Goal: Information Seeking & Learning: Learn about a topic

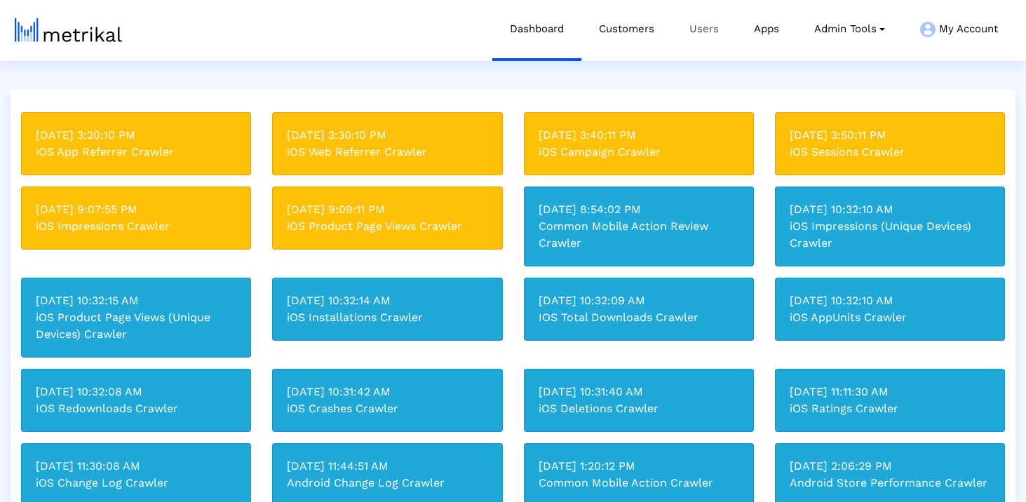
click at [704, 26] on link "Users" at bounding box center [704, 29] width 65 height 58
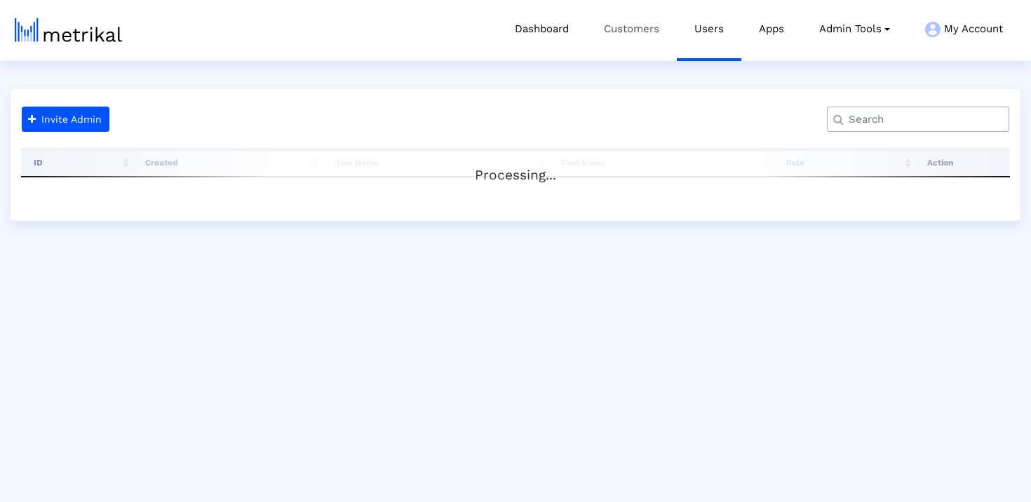
click at [657, 32] on link "Customers" at bounding box center [631, 29] width 90 height 58
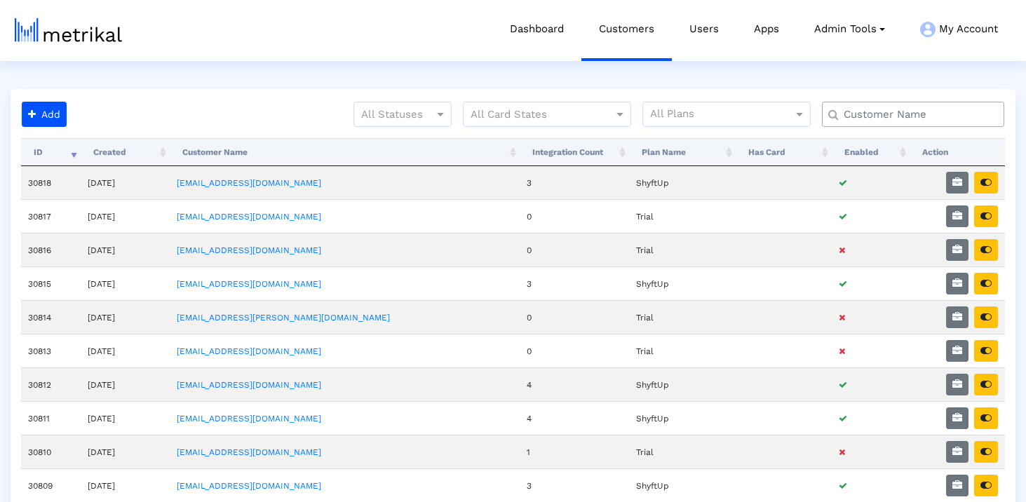
click at [881, 111] on input "text" at bounding box center [916, 114] width 165 height 15
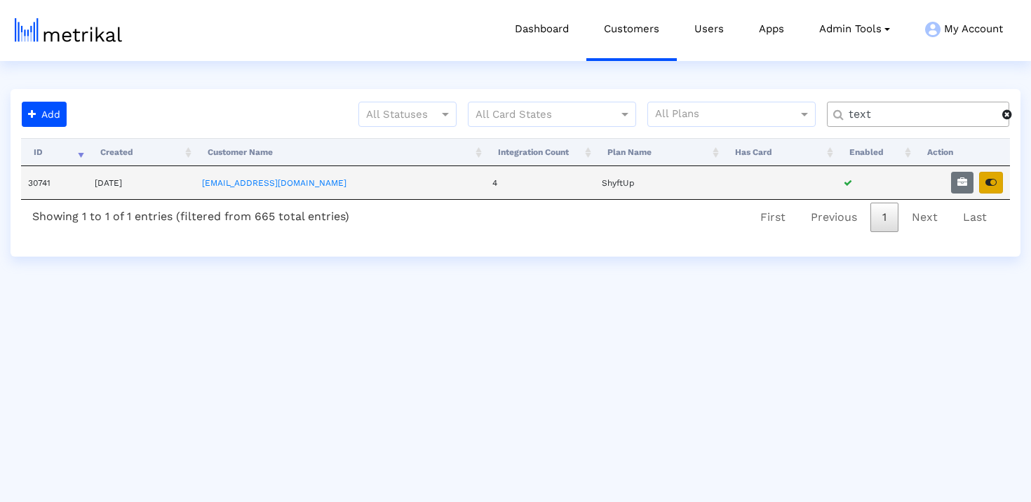
type input "text"
click at [996, 179] on icon "button" at bounding box center [991, 182] width 11 height 10
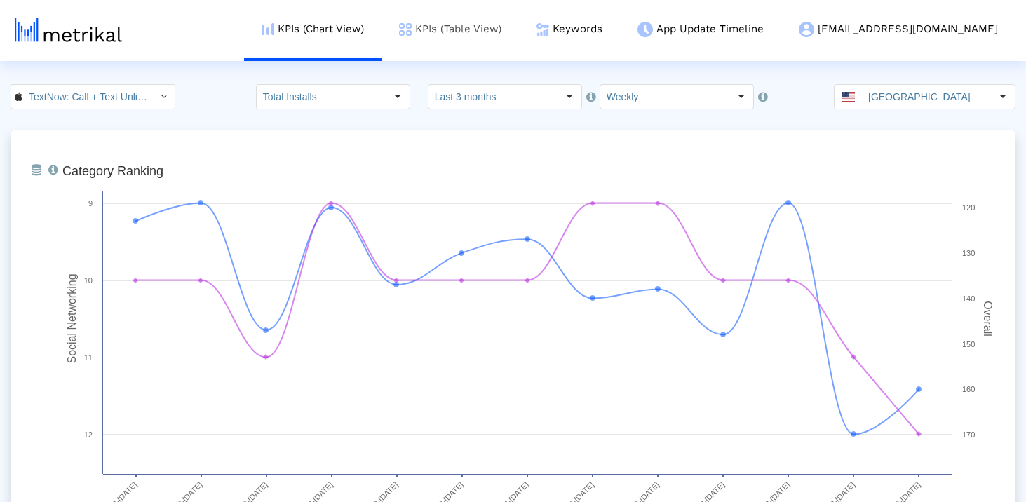
click at [519, 25] on link "KPIs (Table View)" at bounding box center [450, 29] width 137 height 58
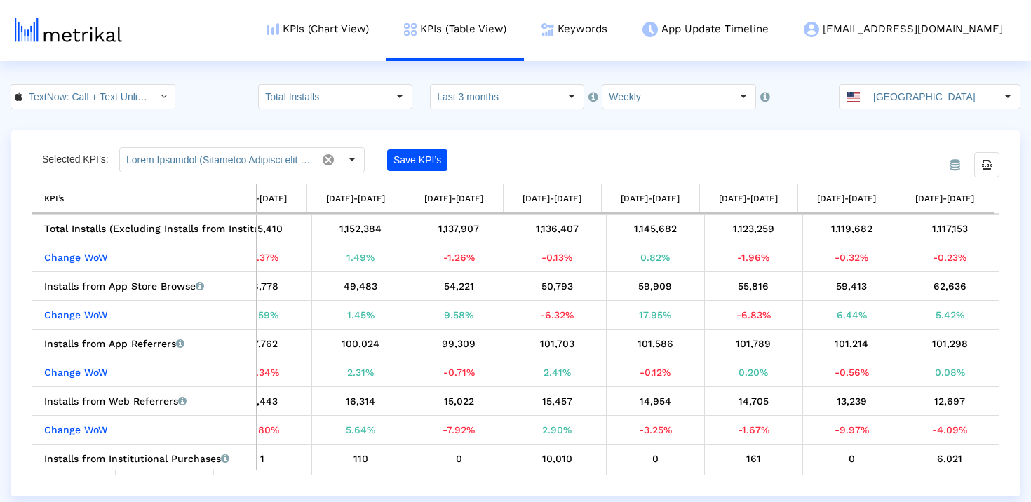
click at [98, 98] on input "TextNow: Call + Text Unlimited < 314716233 >" at bounding box center [85, 97] width 126 height 24
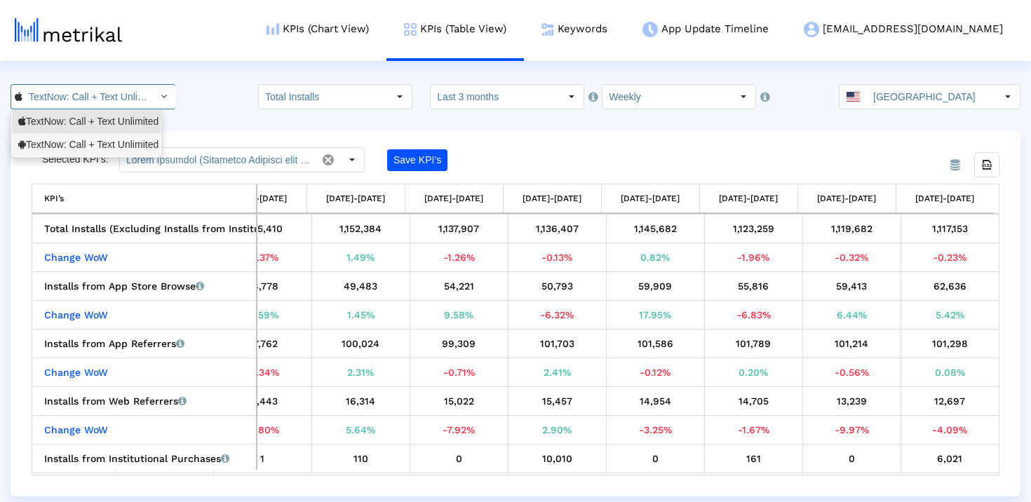
click at [82, 146] on div "TextNow: Call + Text Unlimited <com.enflick.android.TextNow>" at bounding box center [86, 144] width 136 height 13
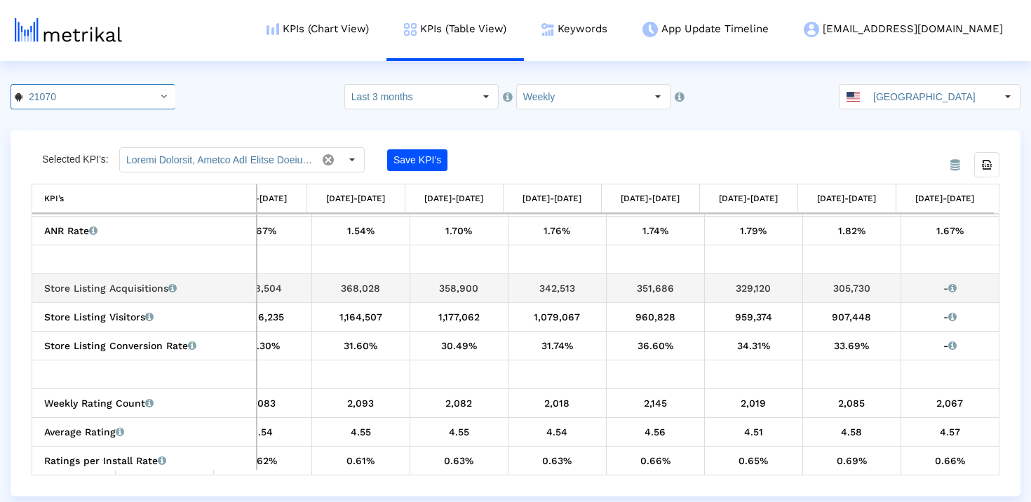
click at [834, 293] on div "305,730" at bounding box center [852, 288] width 88 height 18
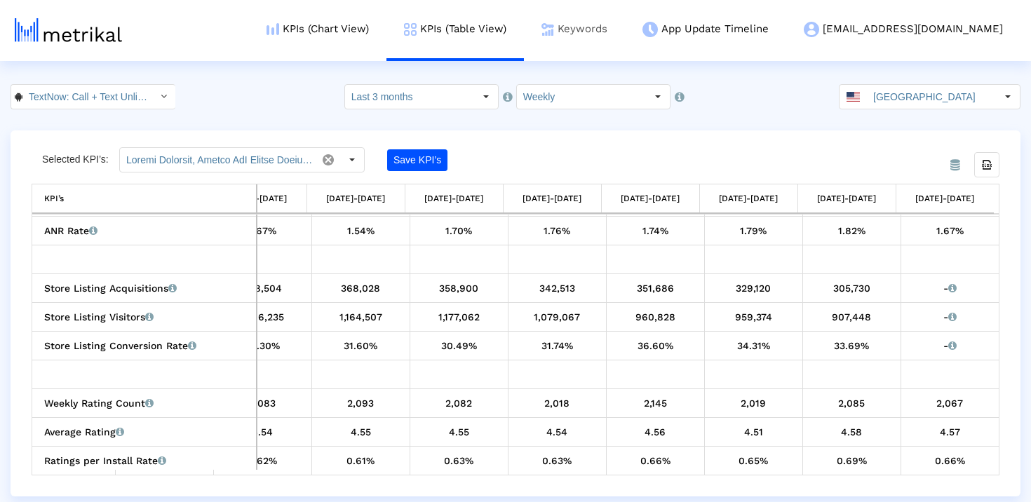
copy div "305,730"
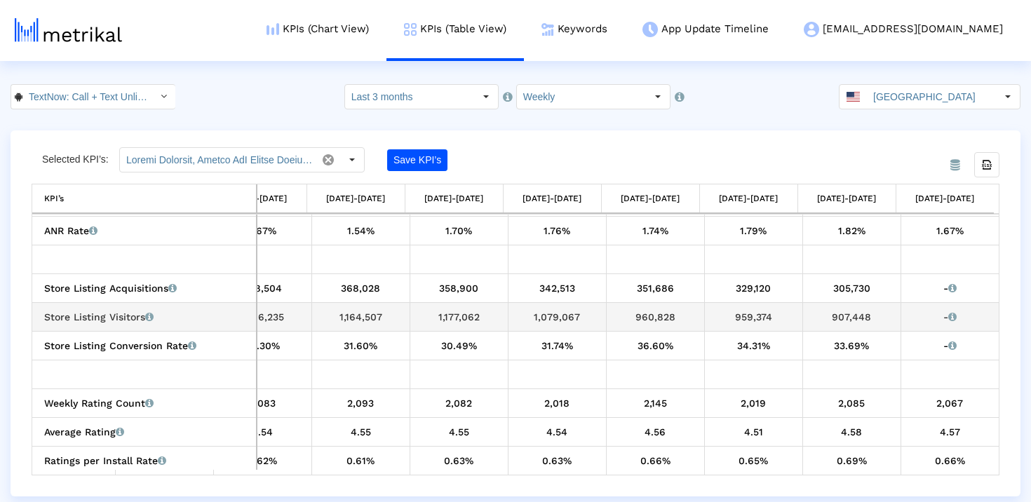
click at [830, 317] on div "907,448" at bounding box center [852, 317] width 88 height 18
copy div "907,448"
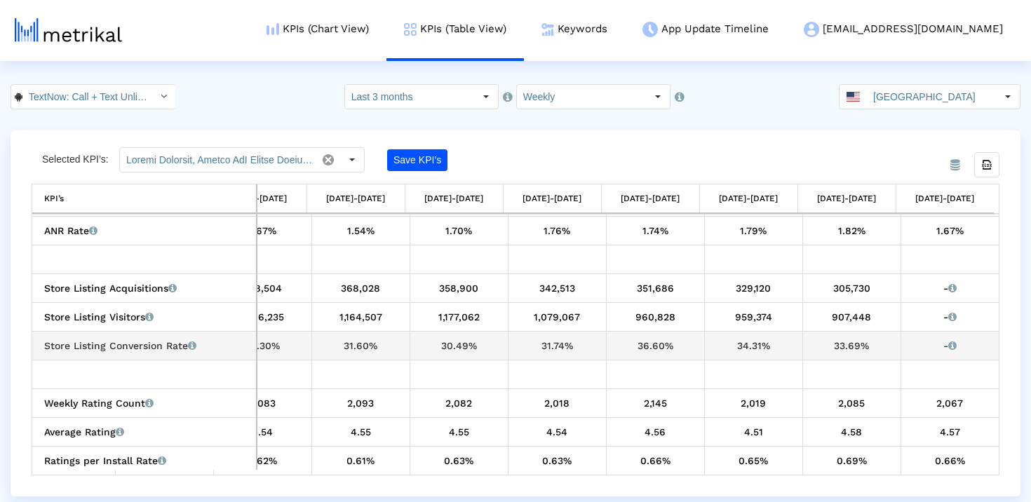
click at [854, 347] on div "33.69%" at bounding box center [852, 346] width 88 height 18
copy div "33.69%"
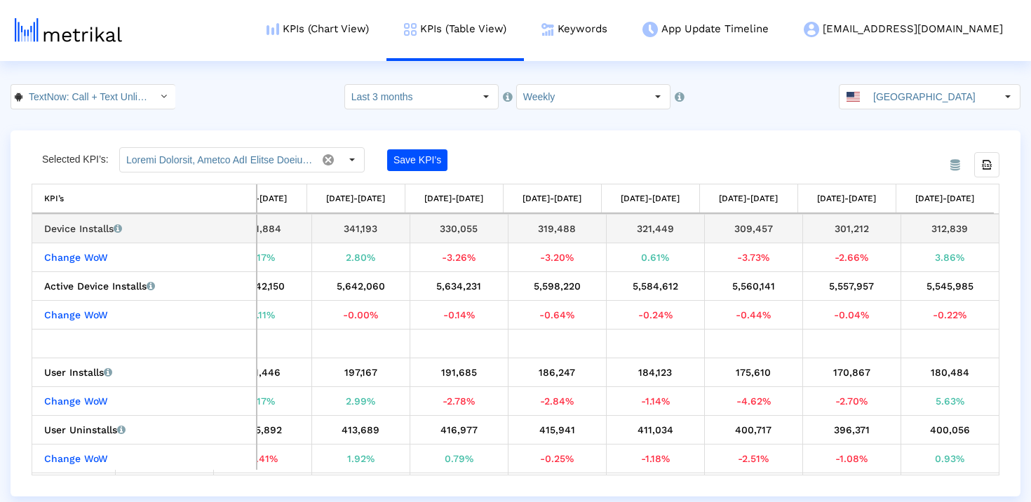
click at [932, 224] on div "312,839" at bounding box center [950, 229] width 88 height 18
copy tbody "312,839 Change WoW"
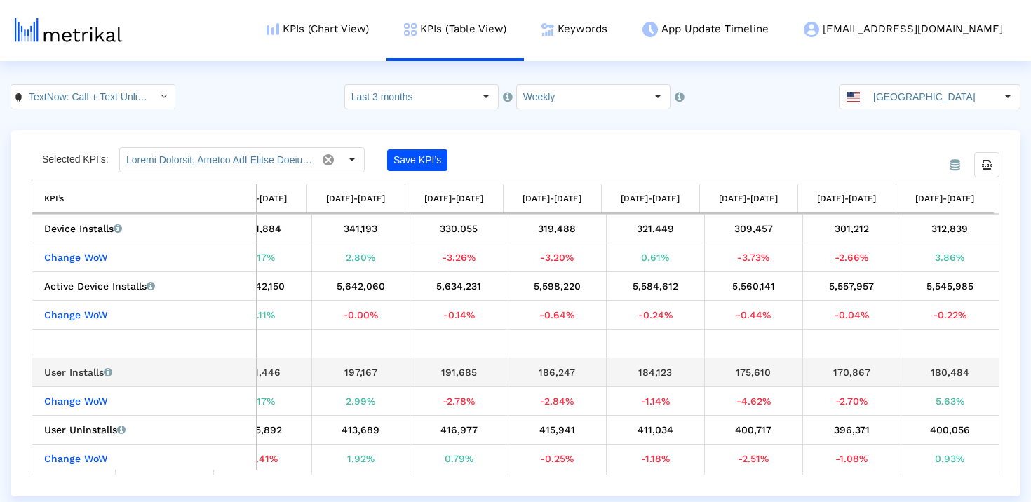
click at [947, 366] on div "180,484" at bounding box center [950, 372] width 88 height 18
copy tbody "180,484 Change WoW"
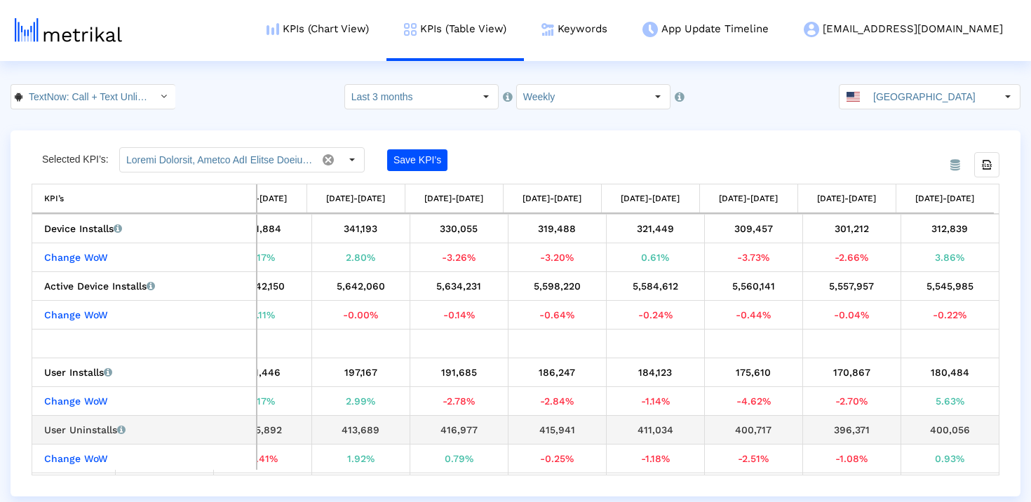
click at [948, 428] on div "400,056" at bounding box center [950, 430] width 88 height 18
copy tbody "400,056 Change WoW"
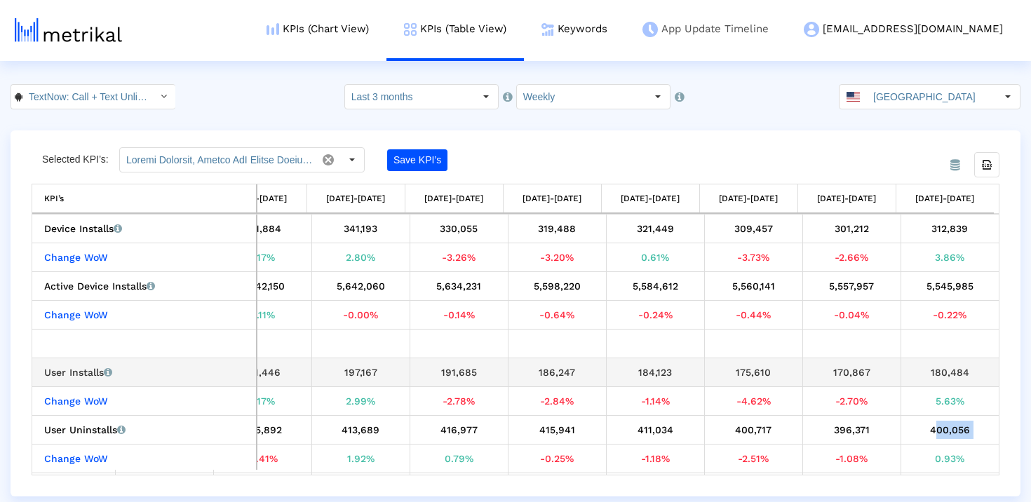
copy tbody "400,056 Change WoW"
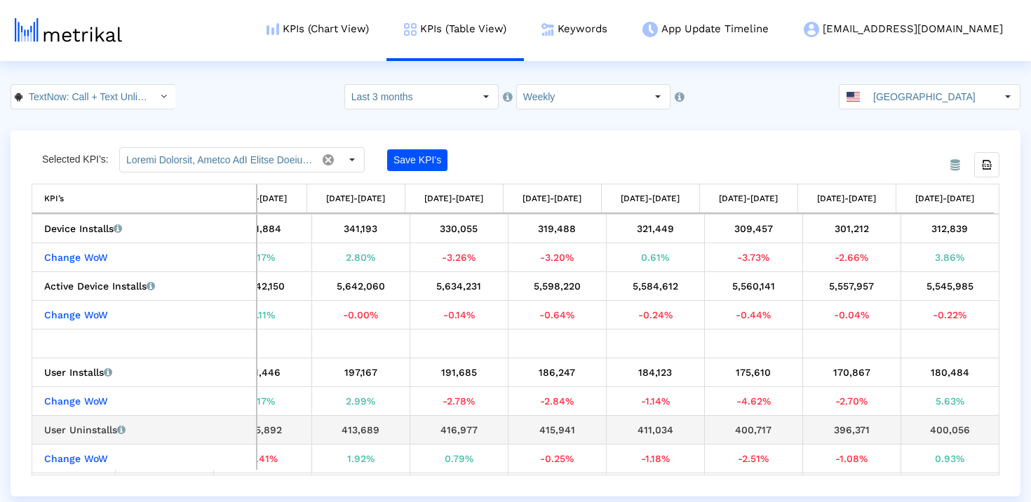
click at [845, 429] on div "396,371" at bounding box center [852, 430] width 88 height 18
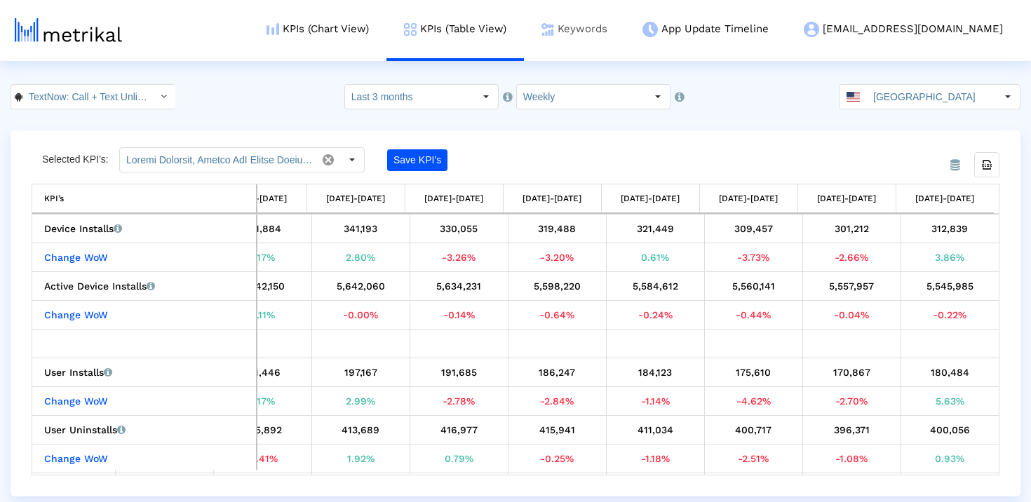
copy div "396,371"
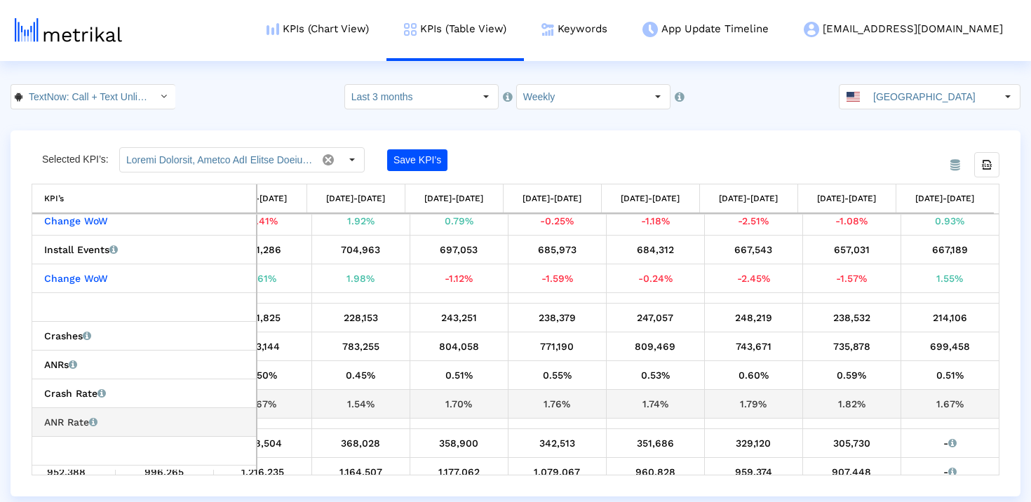
scroll to position [221, 0]
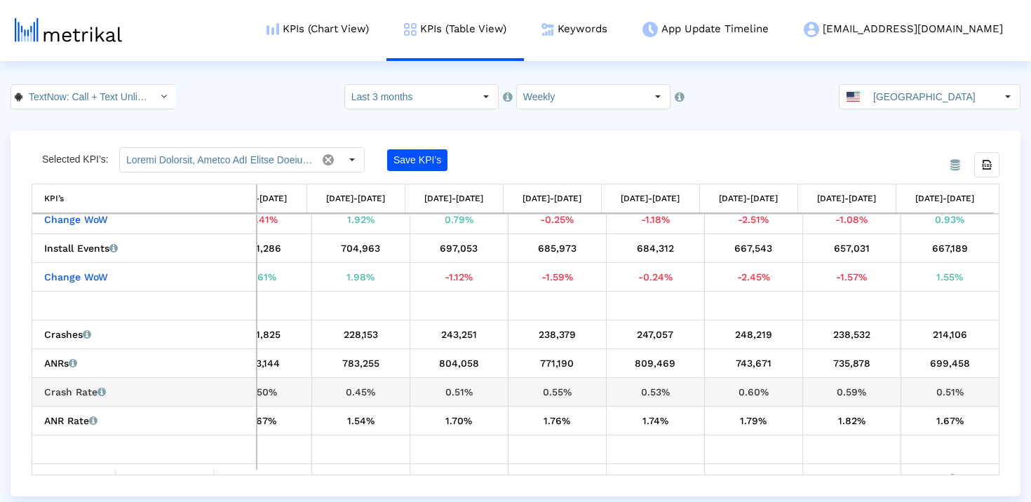
click at [941, 392] on div "0.51%" at bounding box center [950, 392] width 88 height 18
copy tbody "0.51% ANR Rate ANRs per Device Install as a percentage"
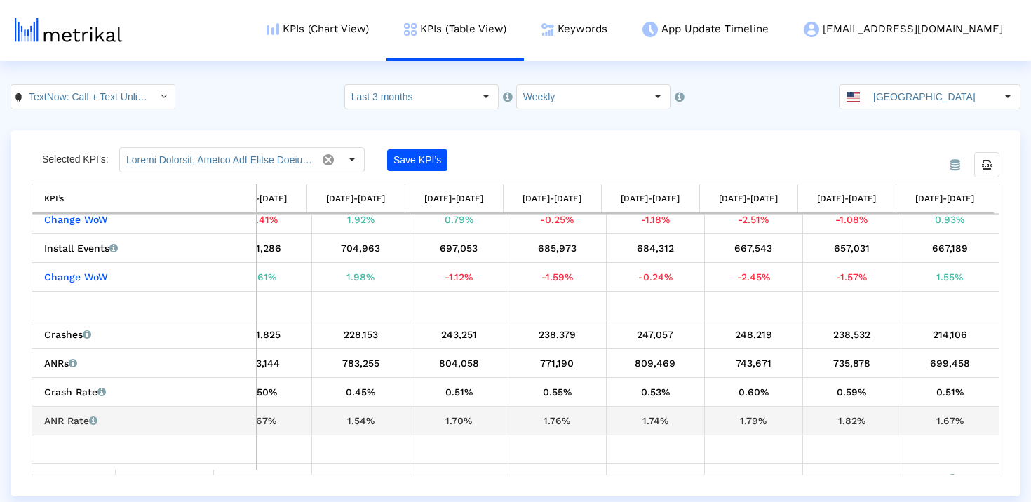
click at [950, 422] on div "1.67%" at bounding box center [950, 421] width 88 height 18
copy tbody "1.67%"
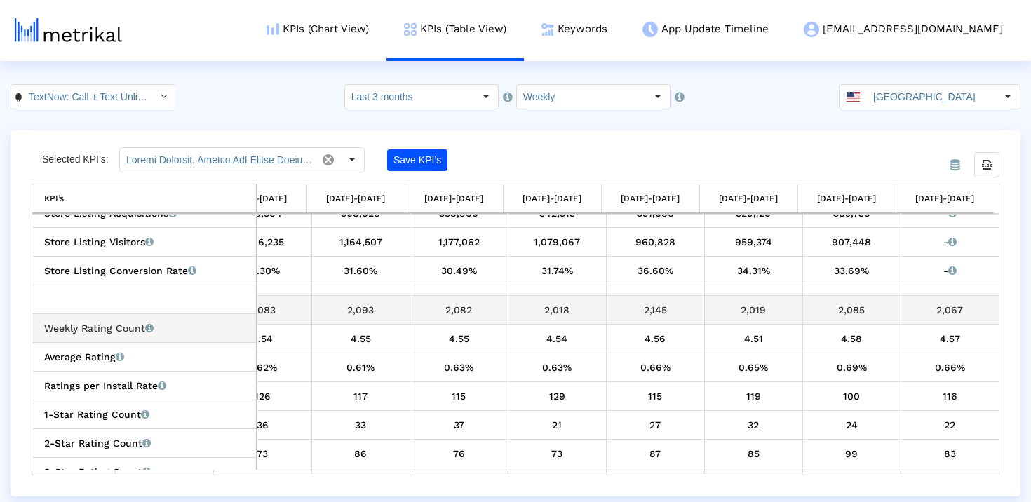
scroll to position [468, 0]
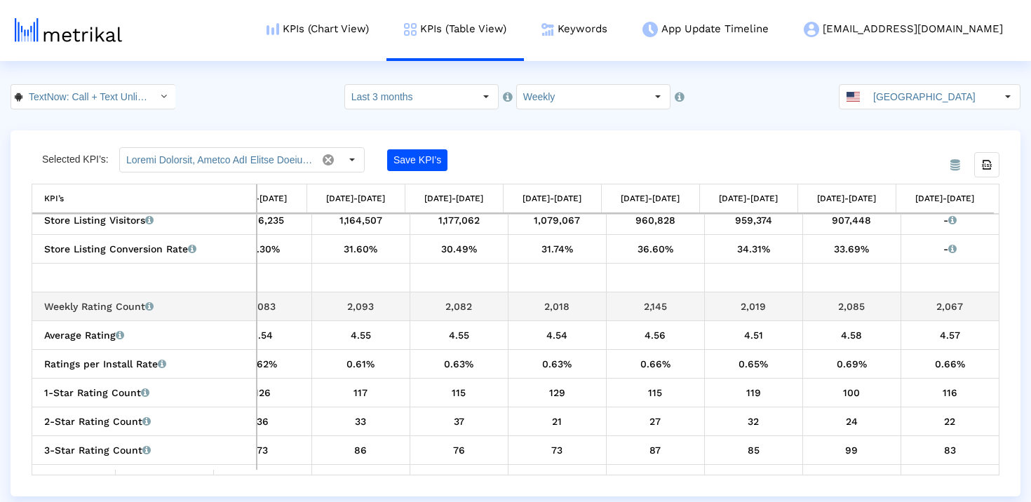
click at [930, 311] on div "2,067" at bounding box center [950, 306] width 88 height 18
click at [930, 310] on div "2,067" at bounding box center [950, 306] width 88 height 18
click at [938, 308] on div "2,067" at bounding box center [950, 306] width 88 height 18
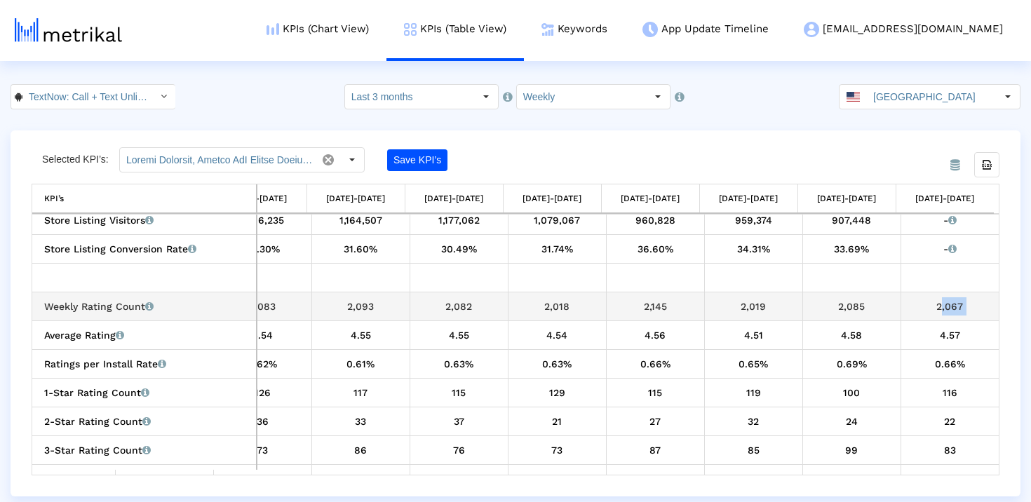
click at [938, 308] on div "2,067" at bounding box center [950, 306] width 88 height 18
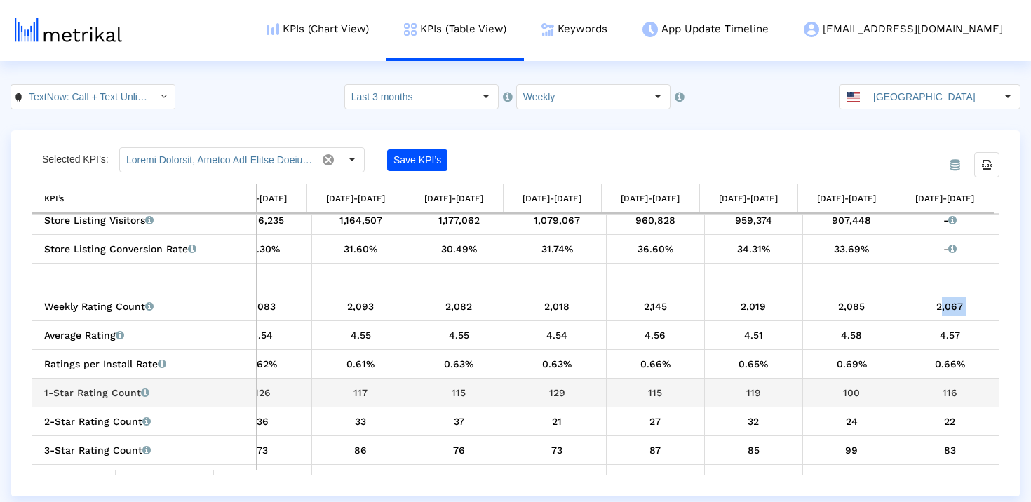
scroll to position [532, 0]
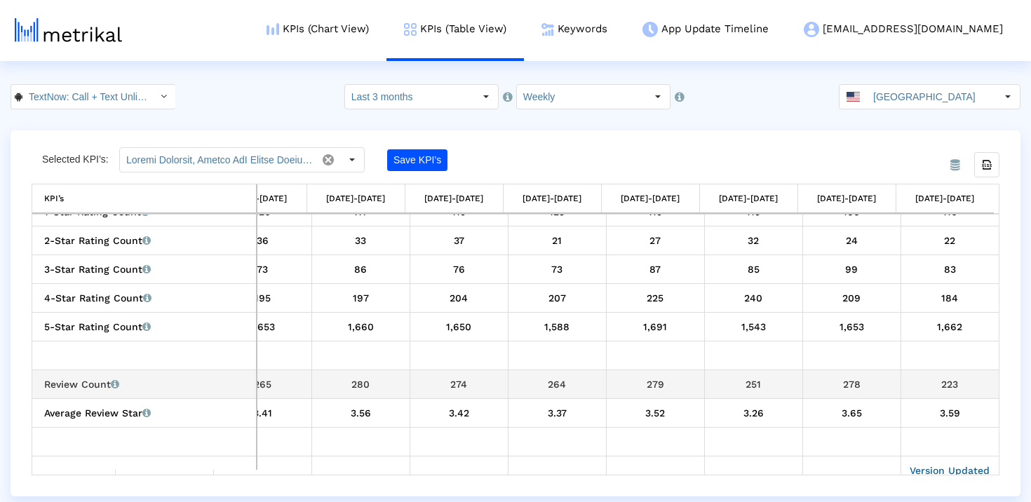
click at [938, 390] on div "223" at bounding box center [950, 384] width 88 height 18
click at [835, 378] on div "278" at bounding box center [852, 384] width 88 height 18
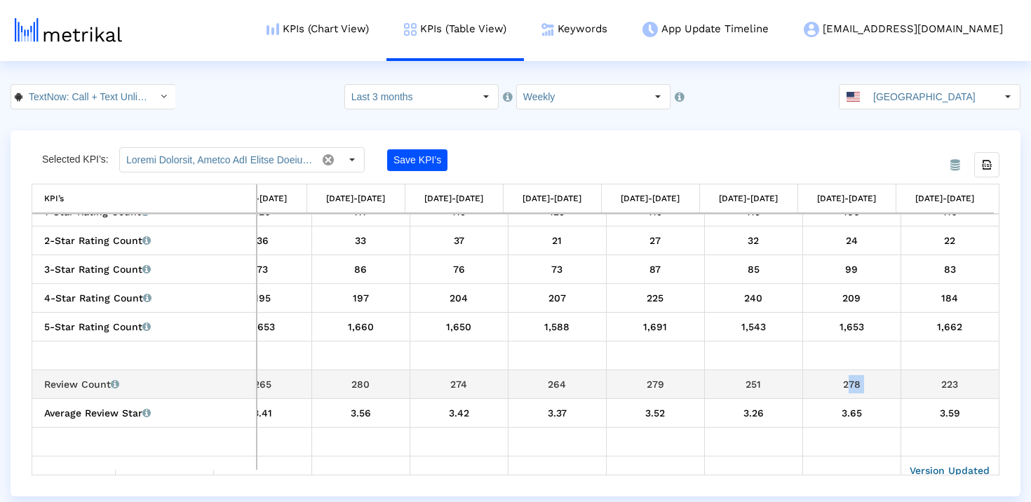
click at [835, 378] on div "278" at bounding box center [852, 384] width 88 height 18
click at [654, 378] on div "279" at bounding box center [656, 384] width 88 height 18
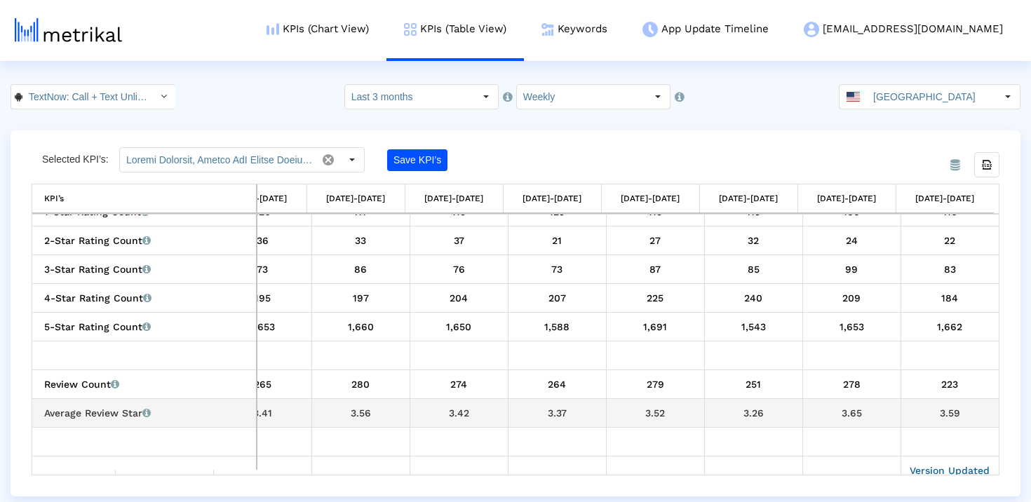
click at [544, 380] on div "264" at bounding box center [557, 384] width 88 height 18
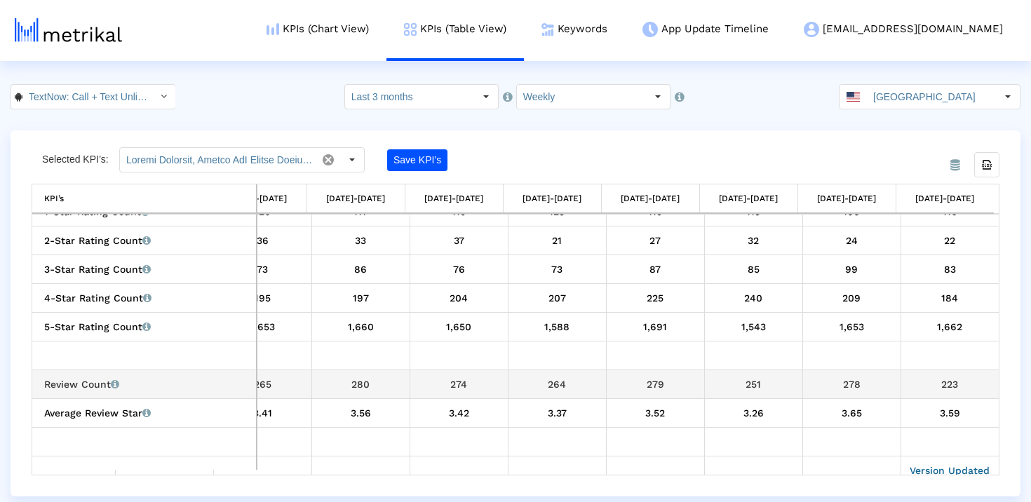
click at [544, 380] on div "264" at bounding box center [557, 384] width 88 height 18
click at [453, 387] on div "274" at bounding box center [459, 384] width 88 height 18
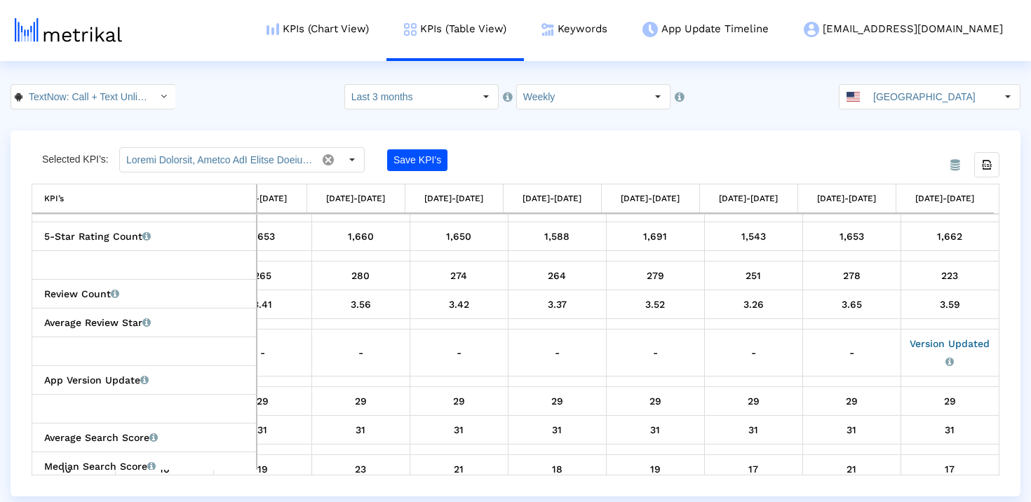
scroll to position [772, 0]
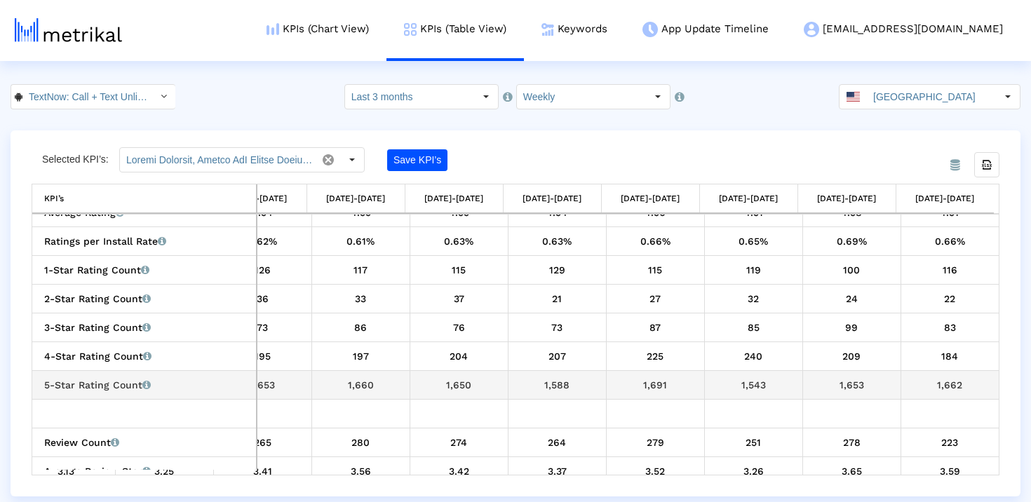
click at [951, 386] on div "1,662" at bounding box center [950, 385] width 88 height 18
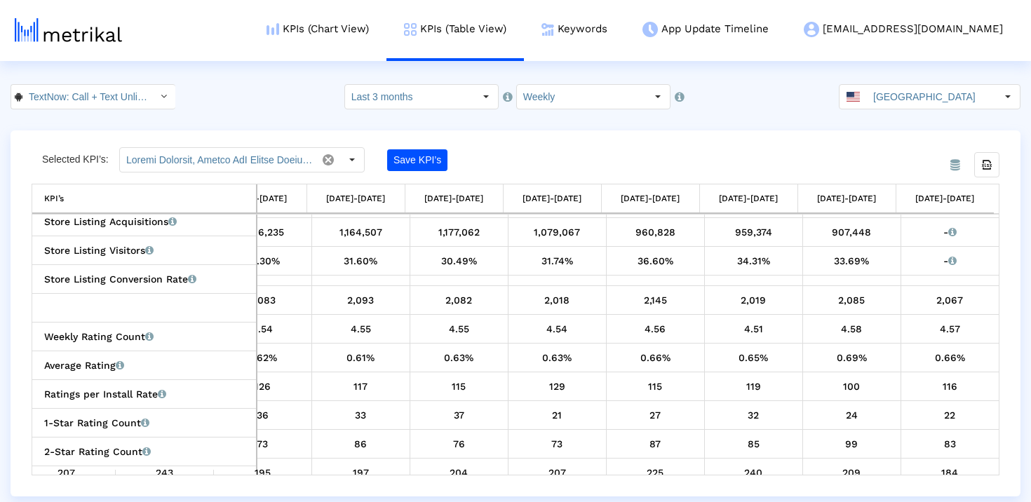
scroll to position [457, 0]
